Goal: Check status: Check status

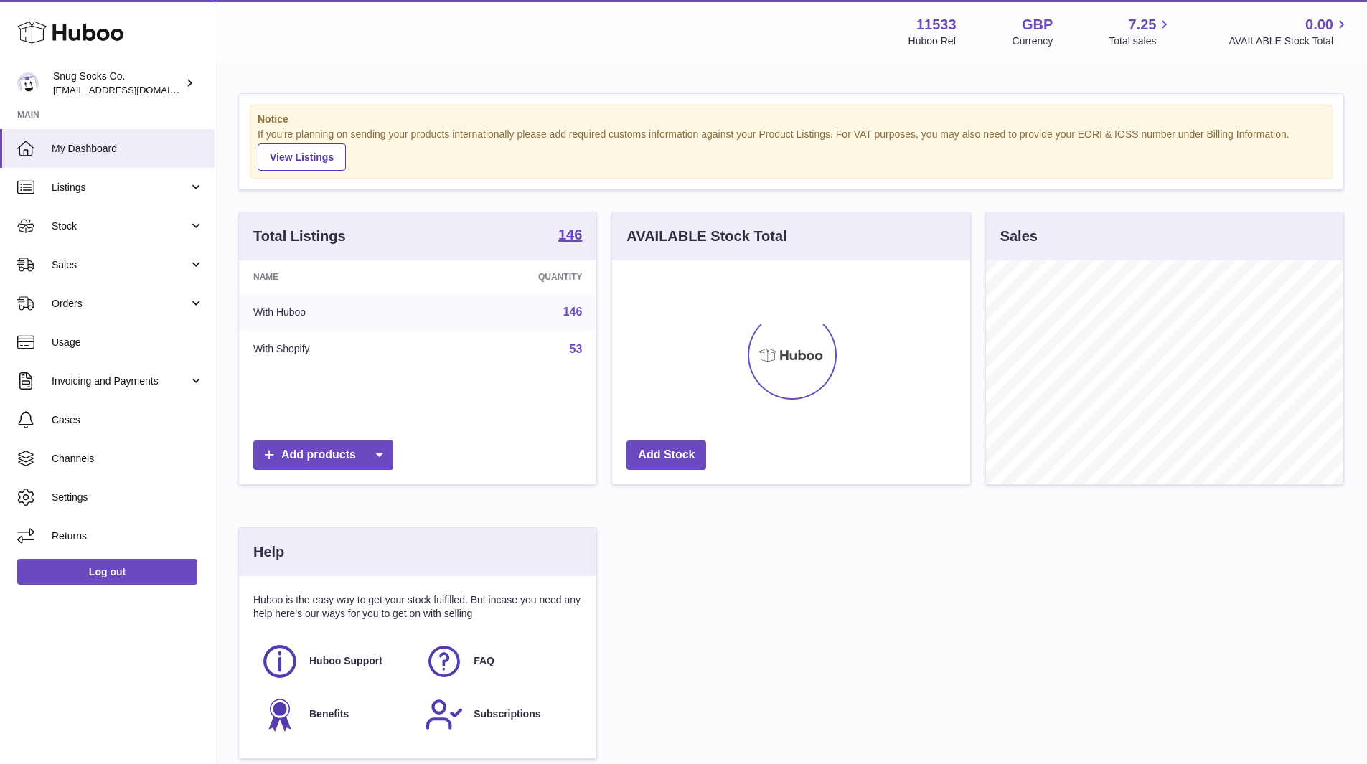
scroll to position [224, 358]
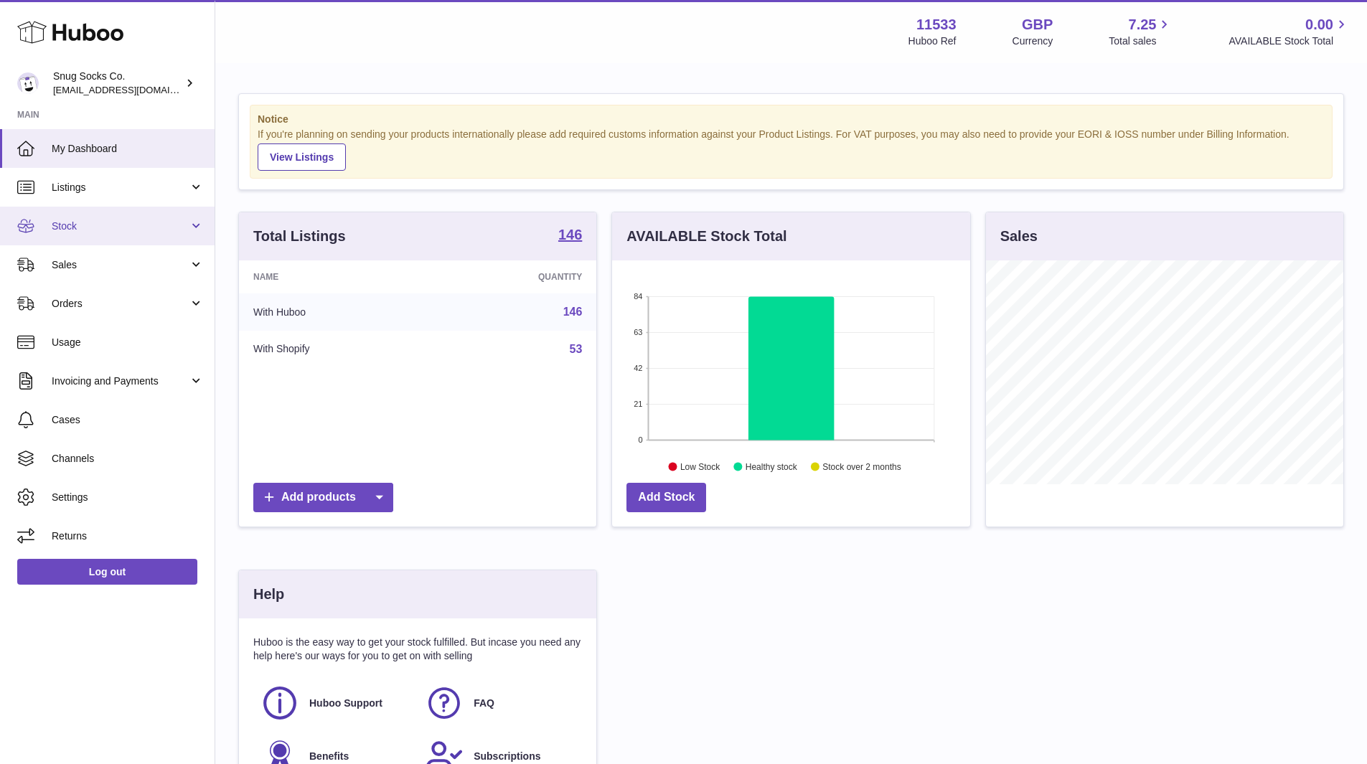
click at [126, 222] on span "Stock" at bounding box center [120, 227] width 137 height 14
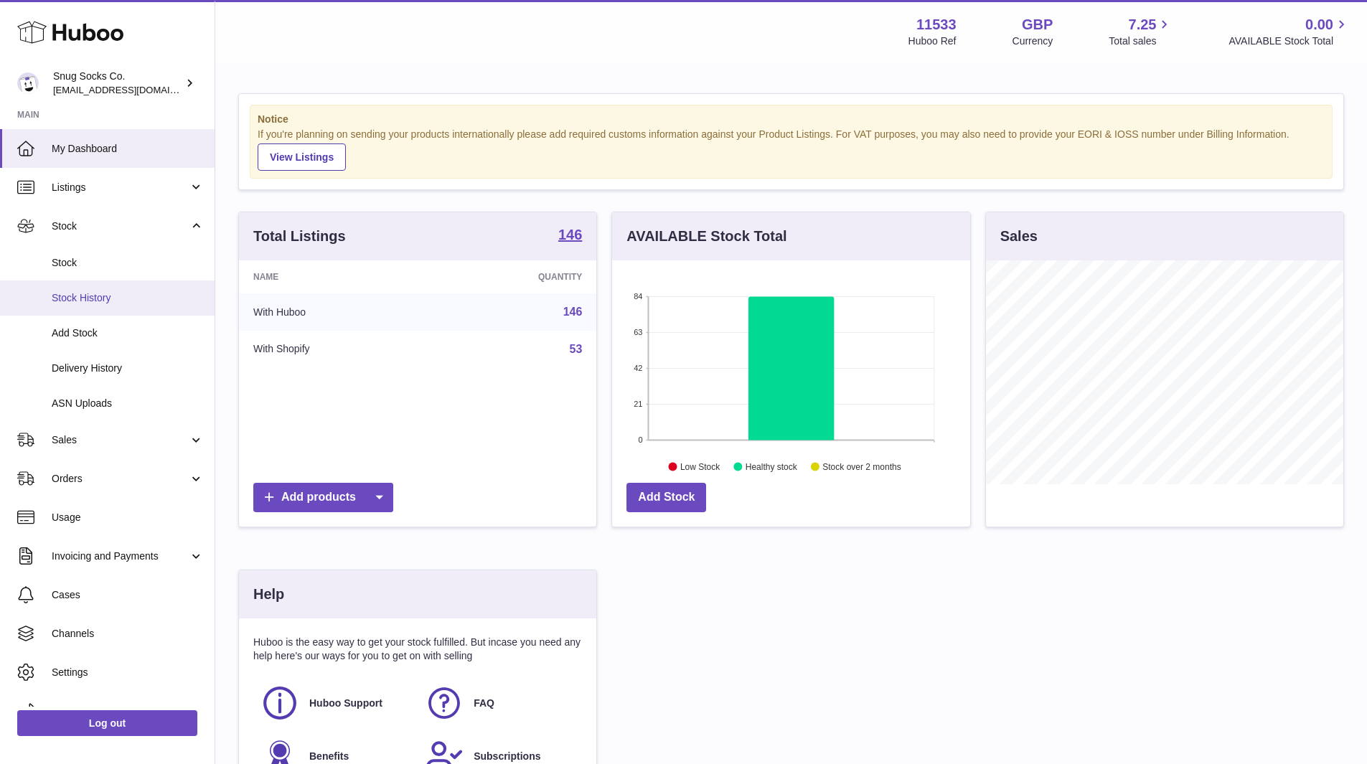
click at [105, 293] on span "Stock History" at bounding box center [128, 298] width 152 height 14
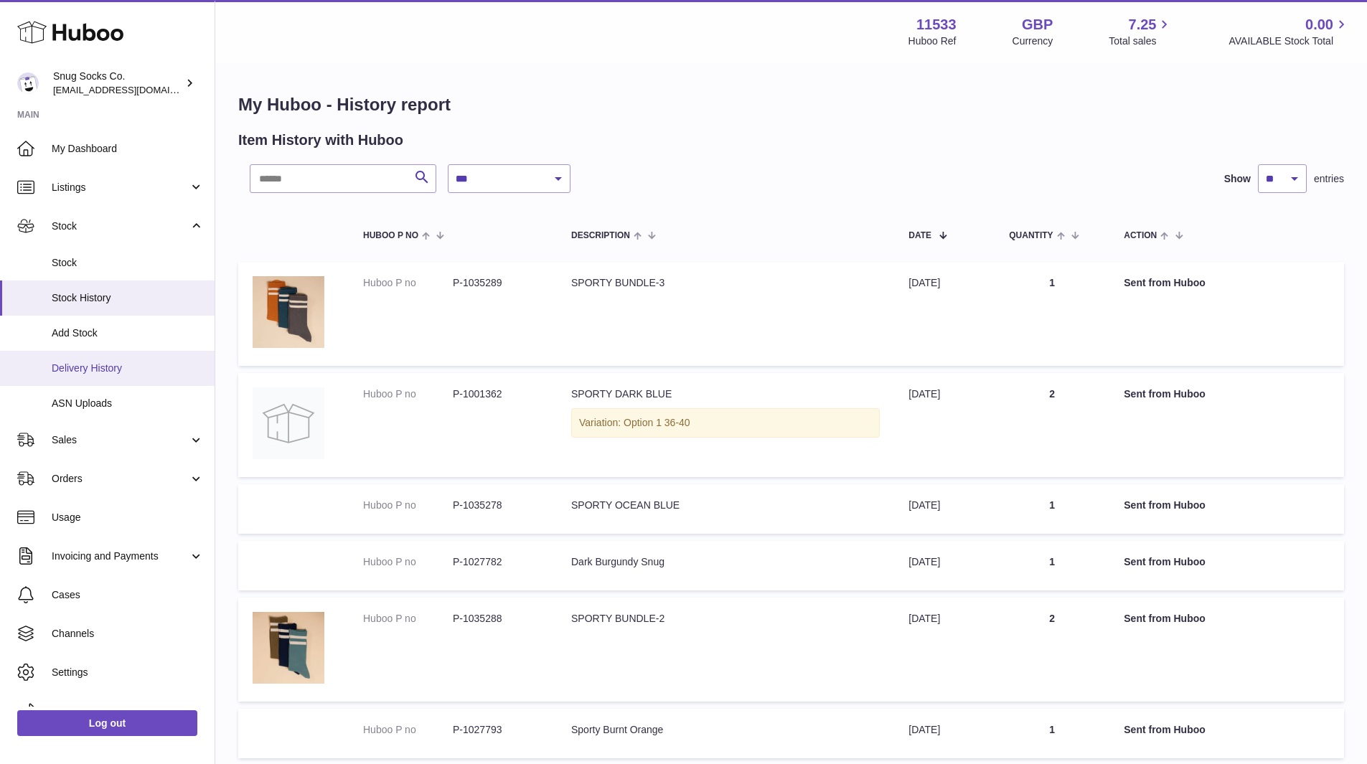
click at [102, 378] on link "Delivery History" at bounding box center [107, 368] width 215 height 35
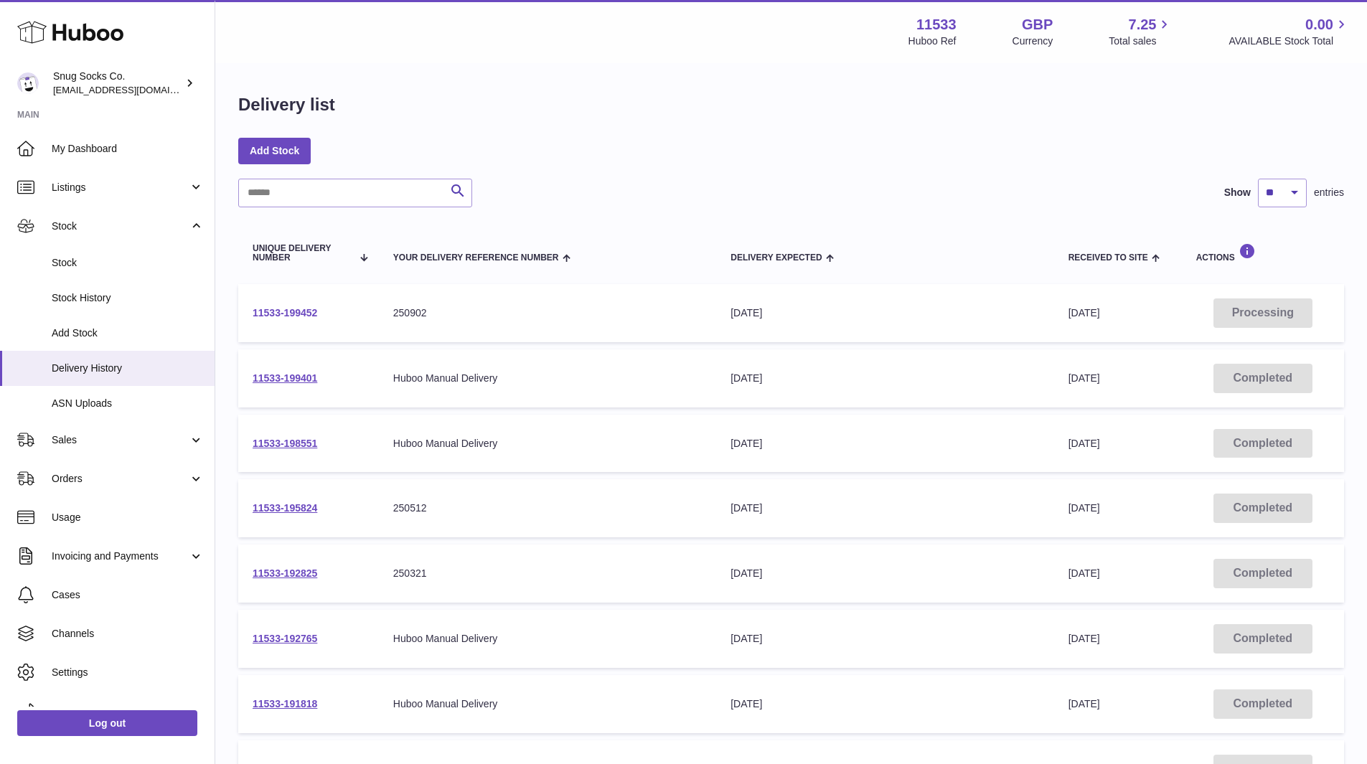
click at [296, 309] on link "11533-199452" at bounding box center [285, 312] width 65 height 11
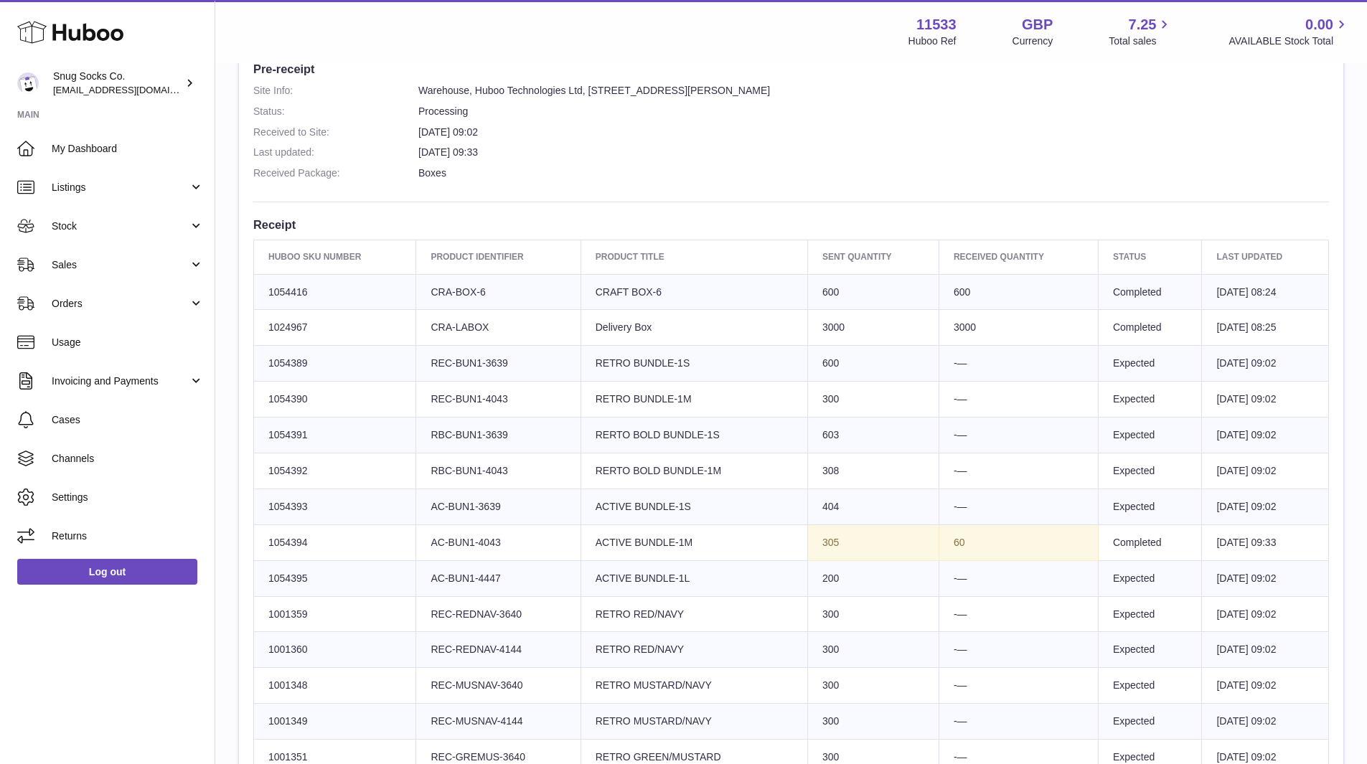
scroll to position [287, 0]
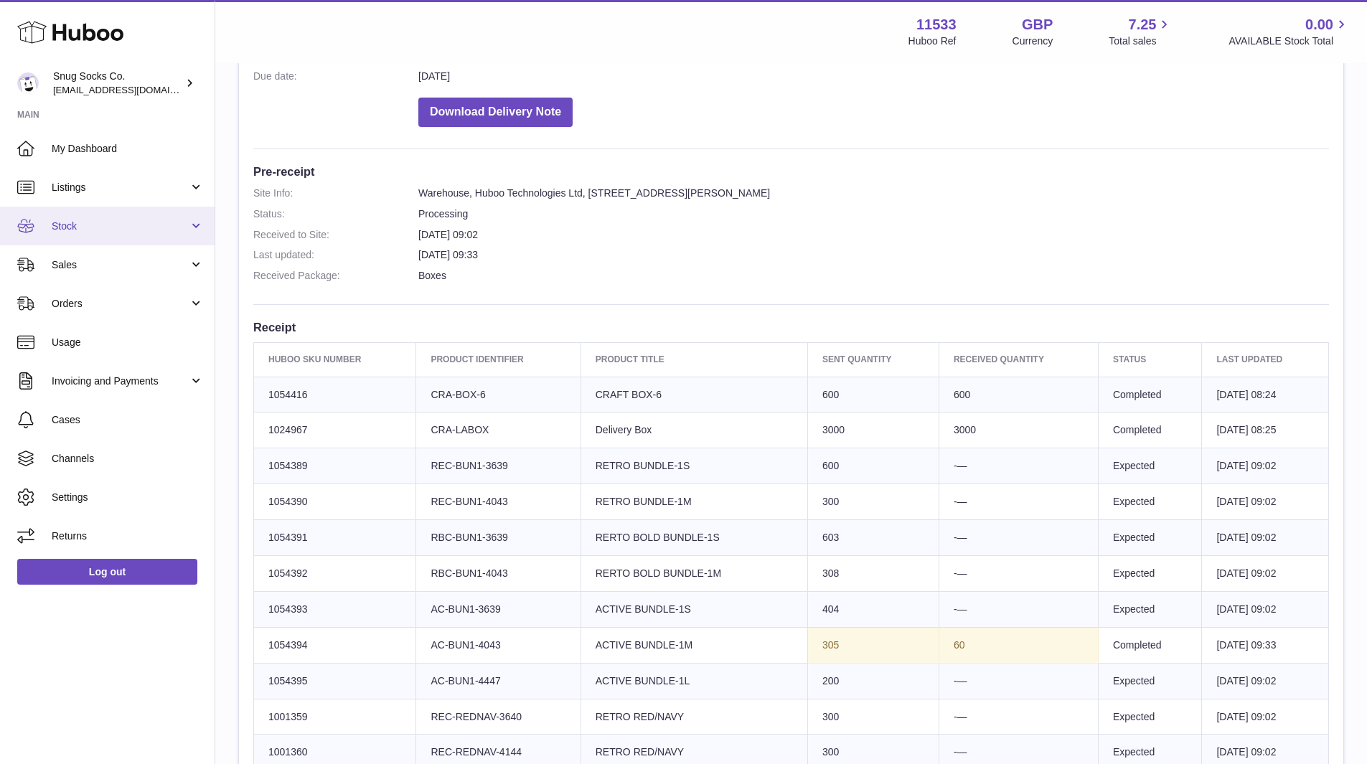
click at [76, 228] on span "Stock" at bounding box center [120, 227] width 137 height 14
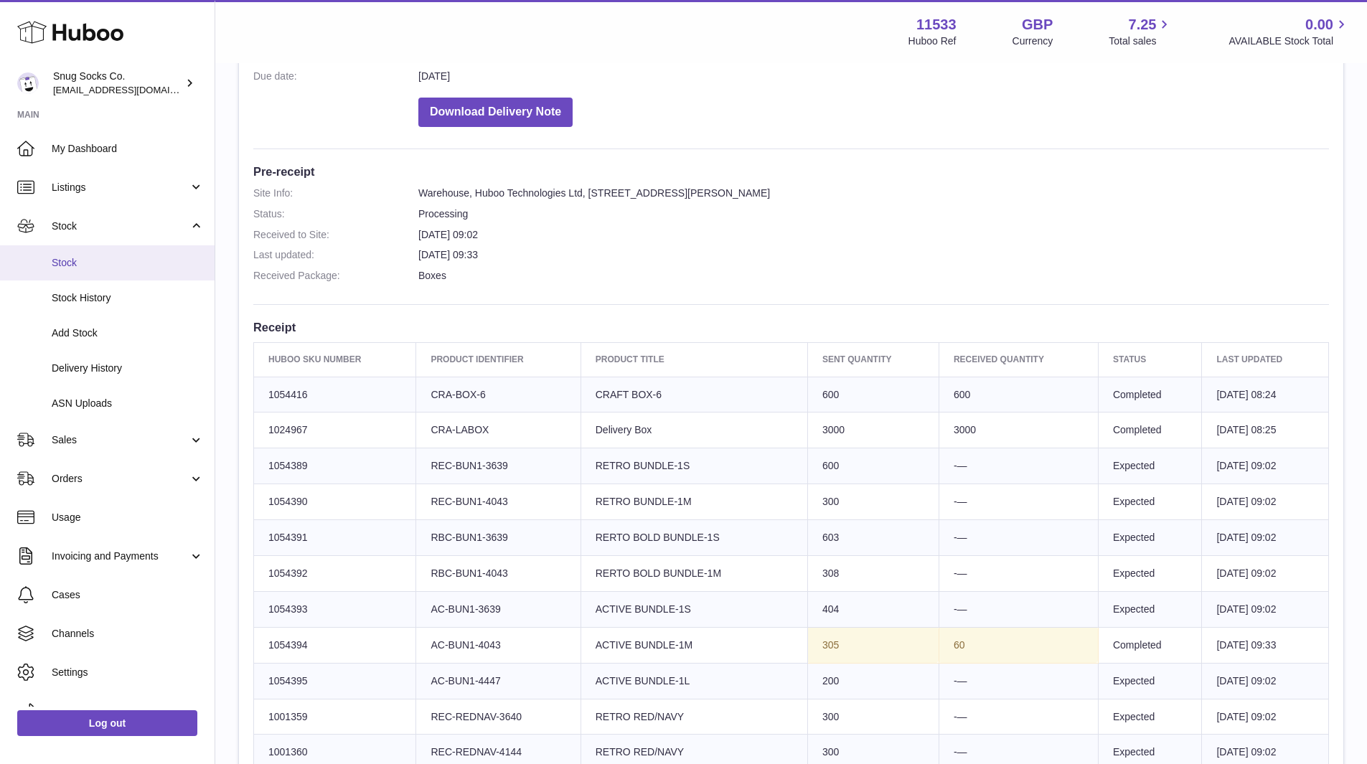
click at [70, 263] on span "Stock" at bounding box center [128, 263] width 152 height 14
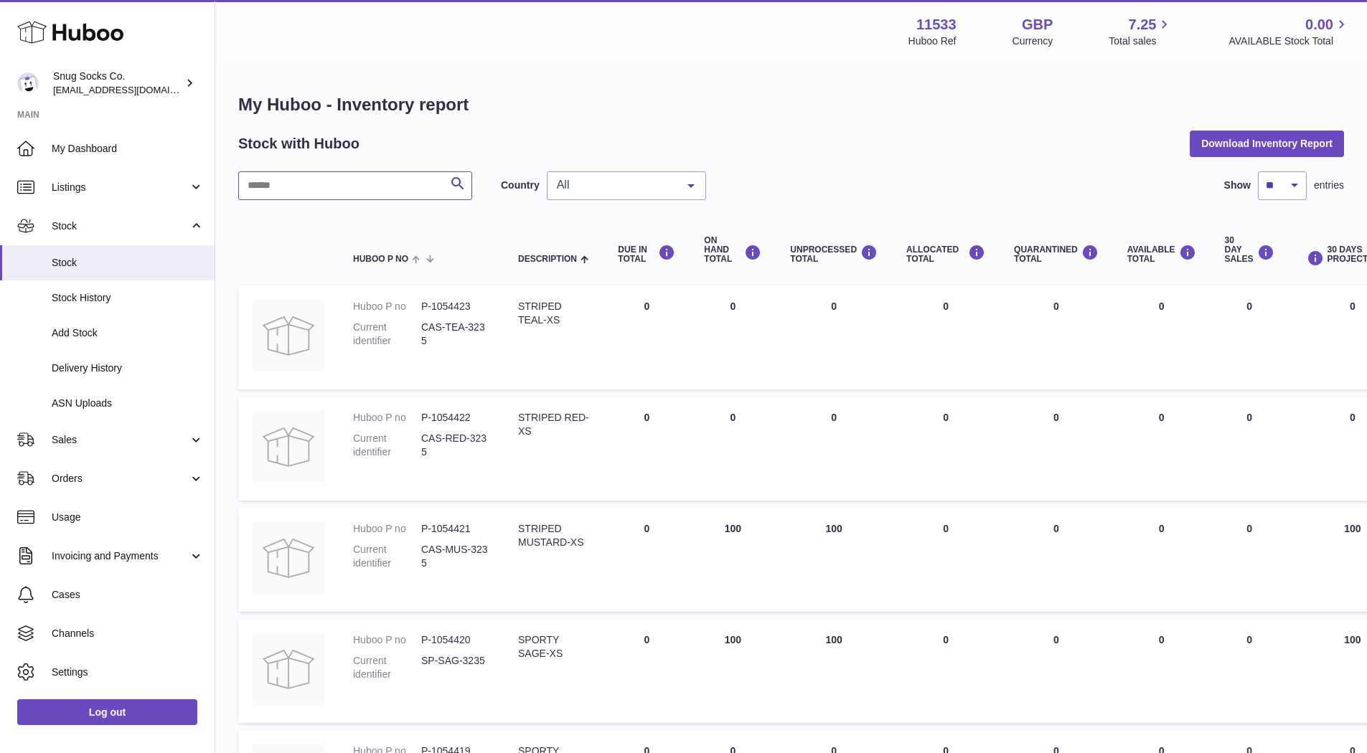
click at [368, 188] on input "text" at bounding box center [355, 185] width 234 height 29
type input "**"
click at [90, 140] on link "My Dashboard" at bounding box center [107, 148] width 215 height 39
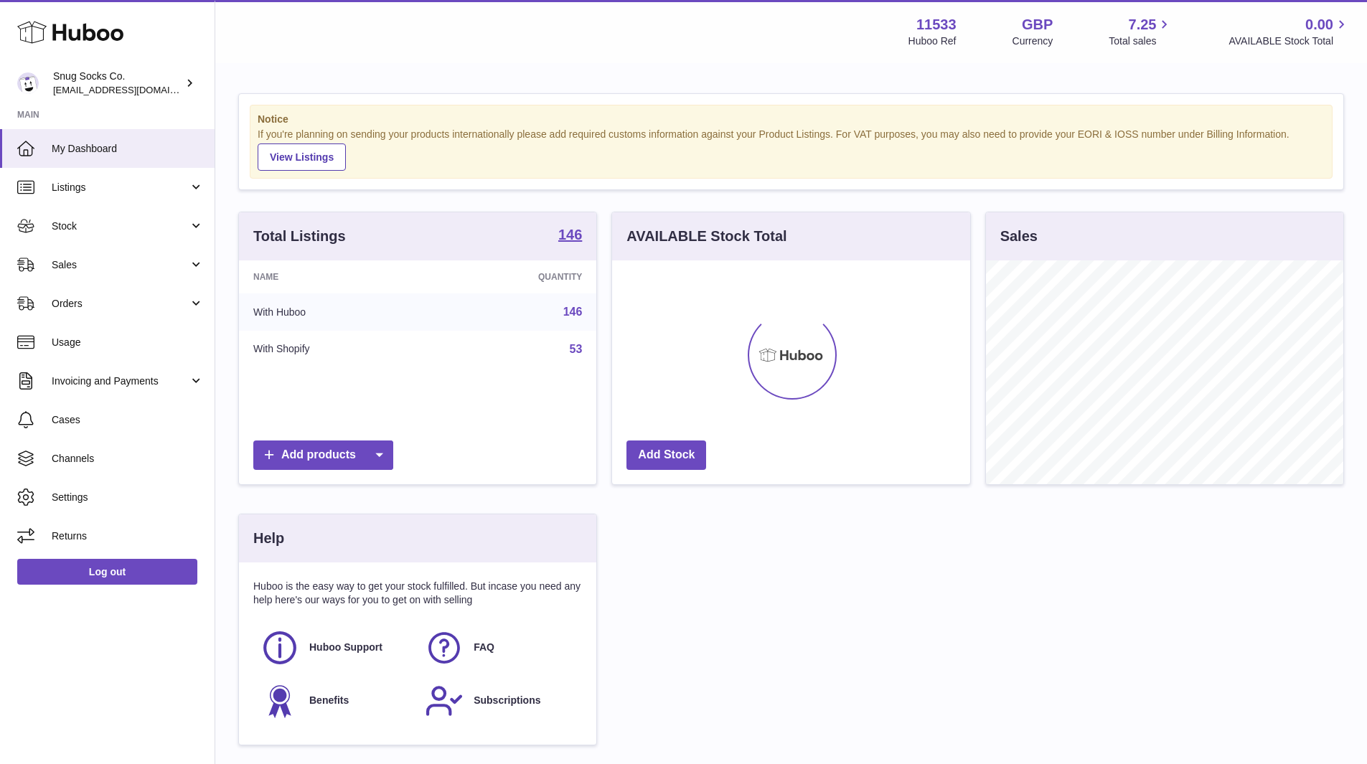
scroll to position [224, 358]
